Goal: Transaction & Acquisition: Purchase product/service

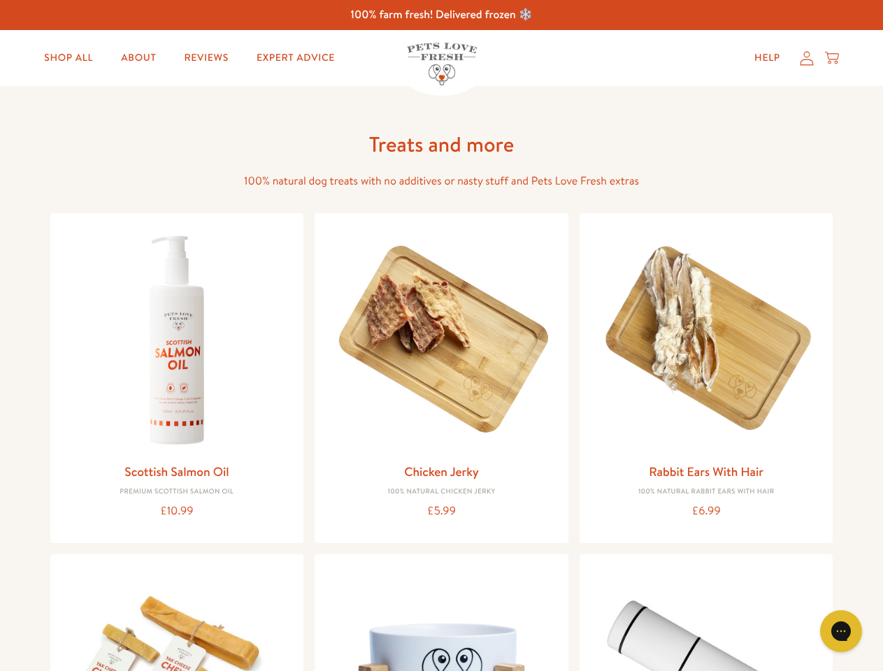
click at [841, 631] on icon "Gorgias live chat" at bounding box center [840, 630] width 13 height 13
